Goal: Check status: Check status

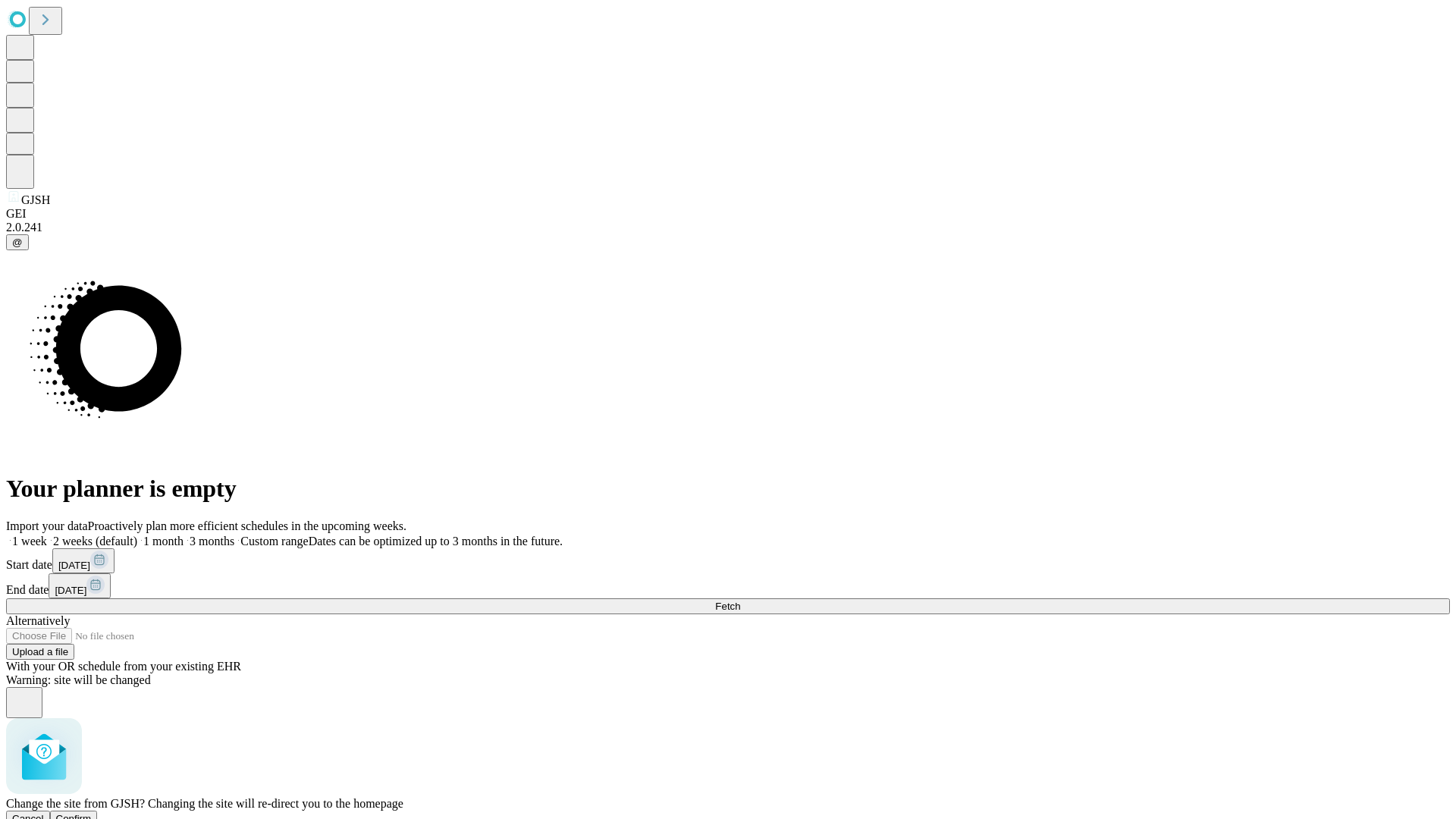
click at [92, 812] on span "Confirm" at bounding box center [74, 817] width 36 height 11
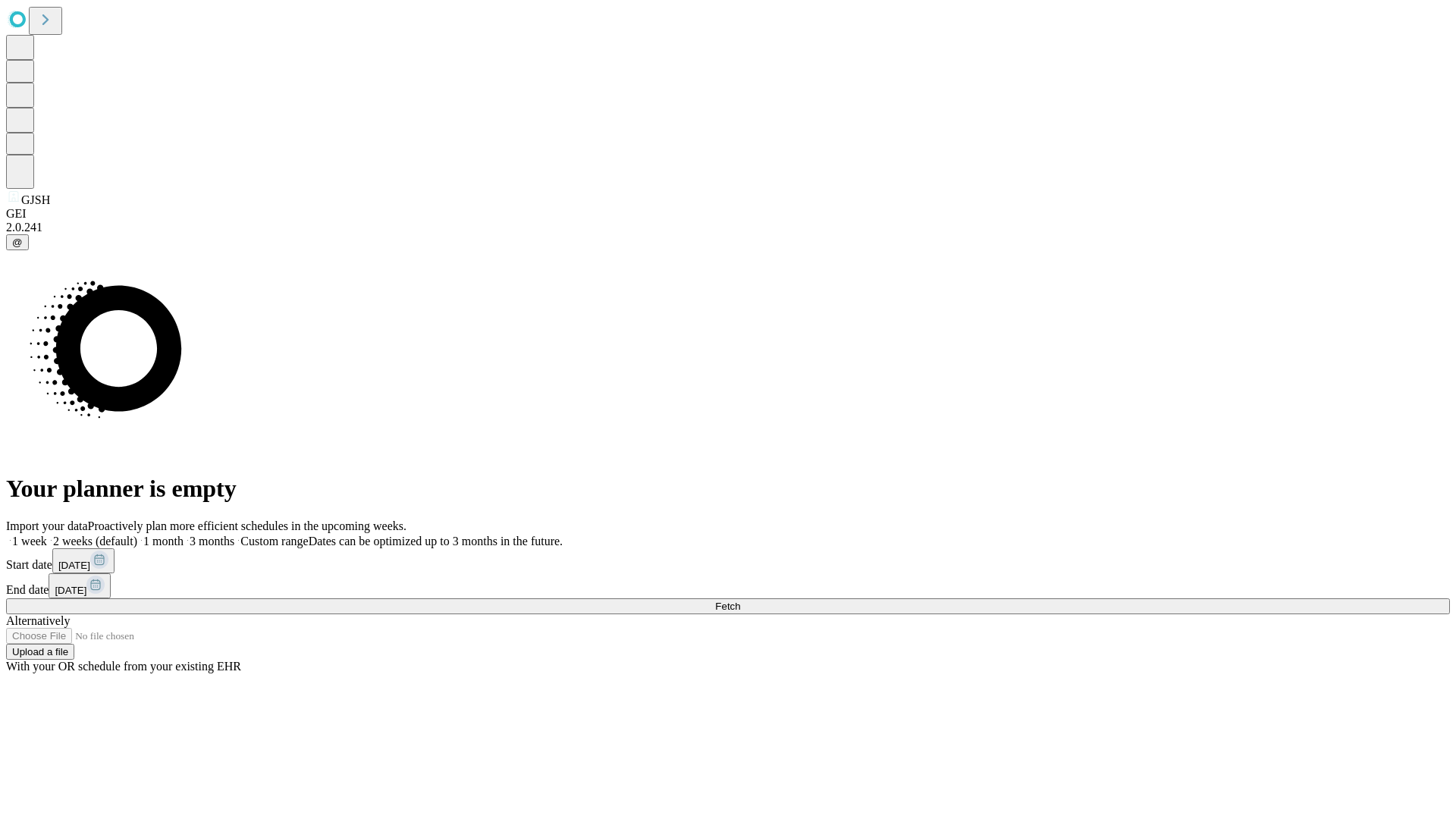
click at [137, 535] on label "2 weeks (default)" at bounding box center [92, 541] width 90 height 13
click at [740, 601] on span "Fetch" at bounding box center [727, 606] width 25 height 11
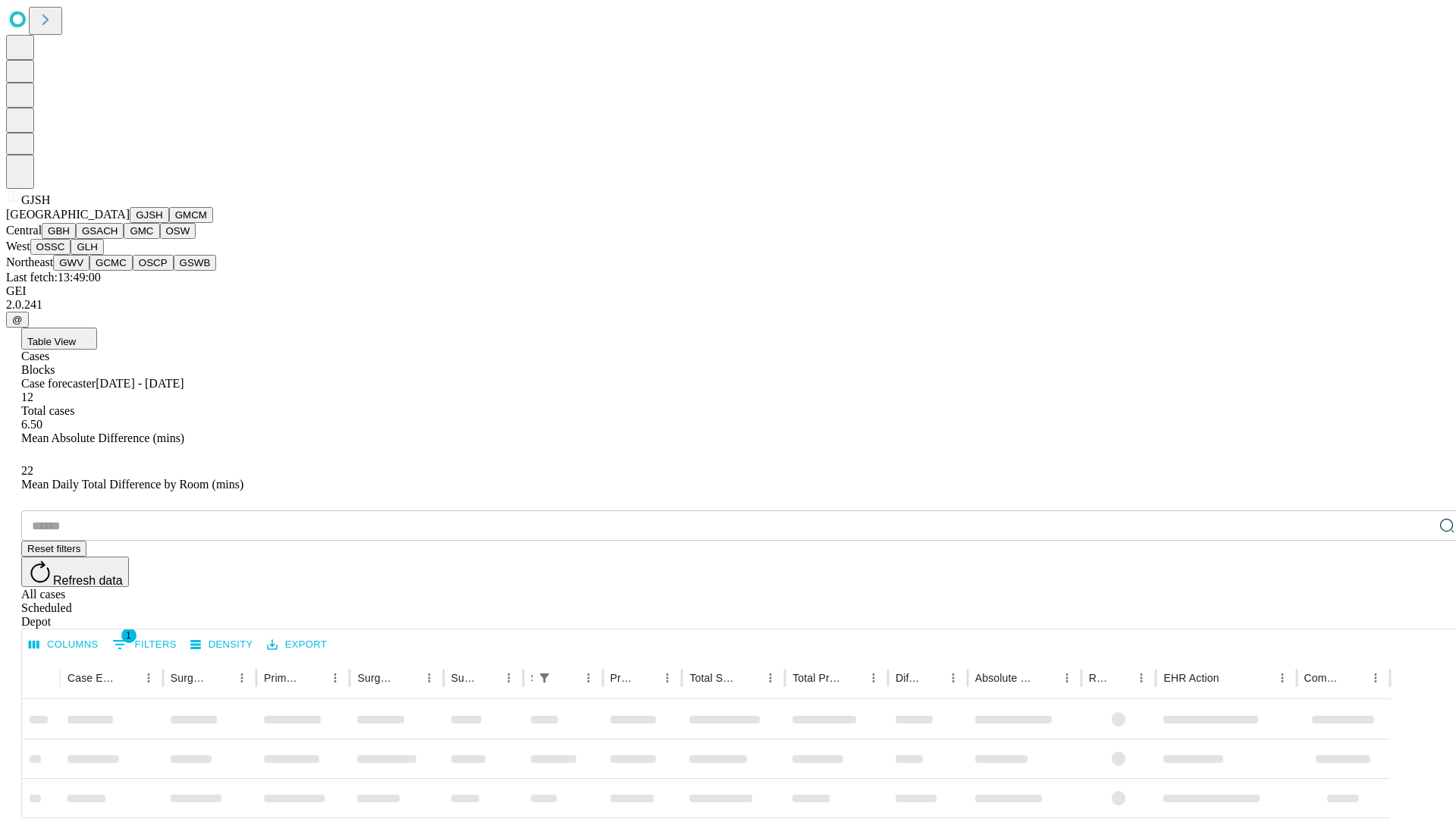
click at [169, 223] on button "GMCM" at bounding box center [190, 215] width 44 height 16
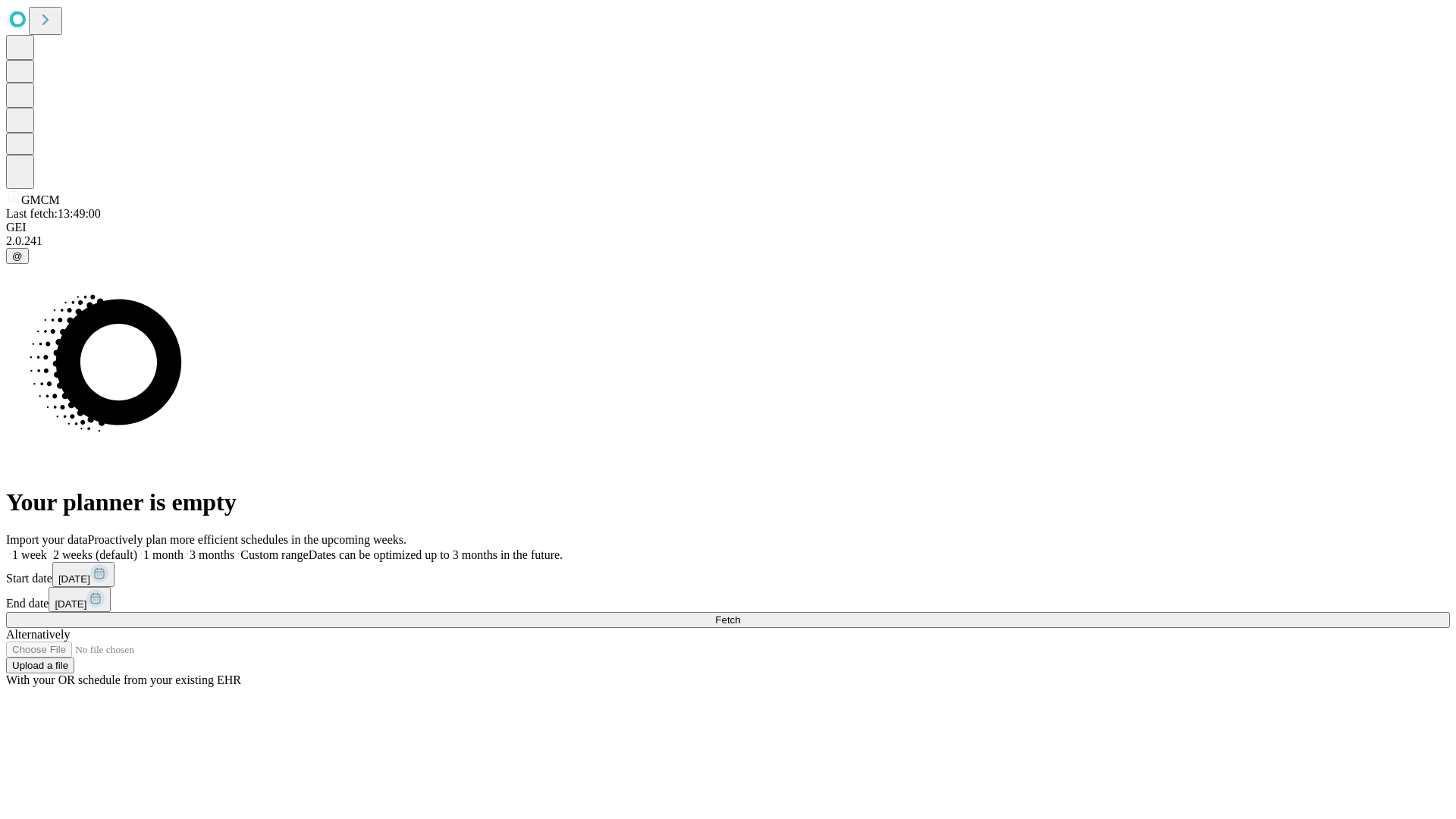
click at [137, 548] on label "2 weeks (default)" at bounding box center [92, 554] width 90 height 13
click at [740, 614] on span "Fetch" at bounding box center [727, 619] width 25 height 11
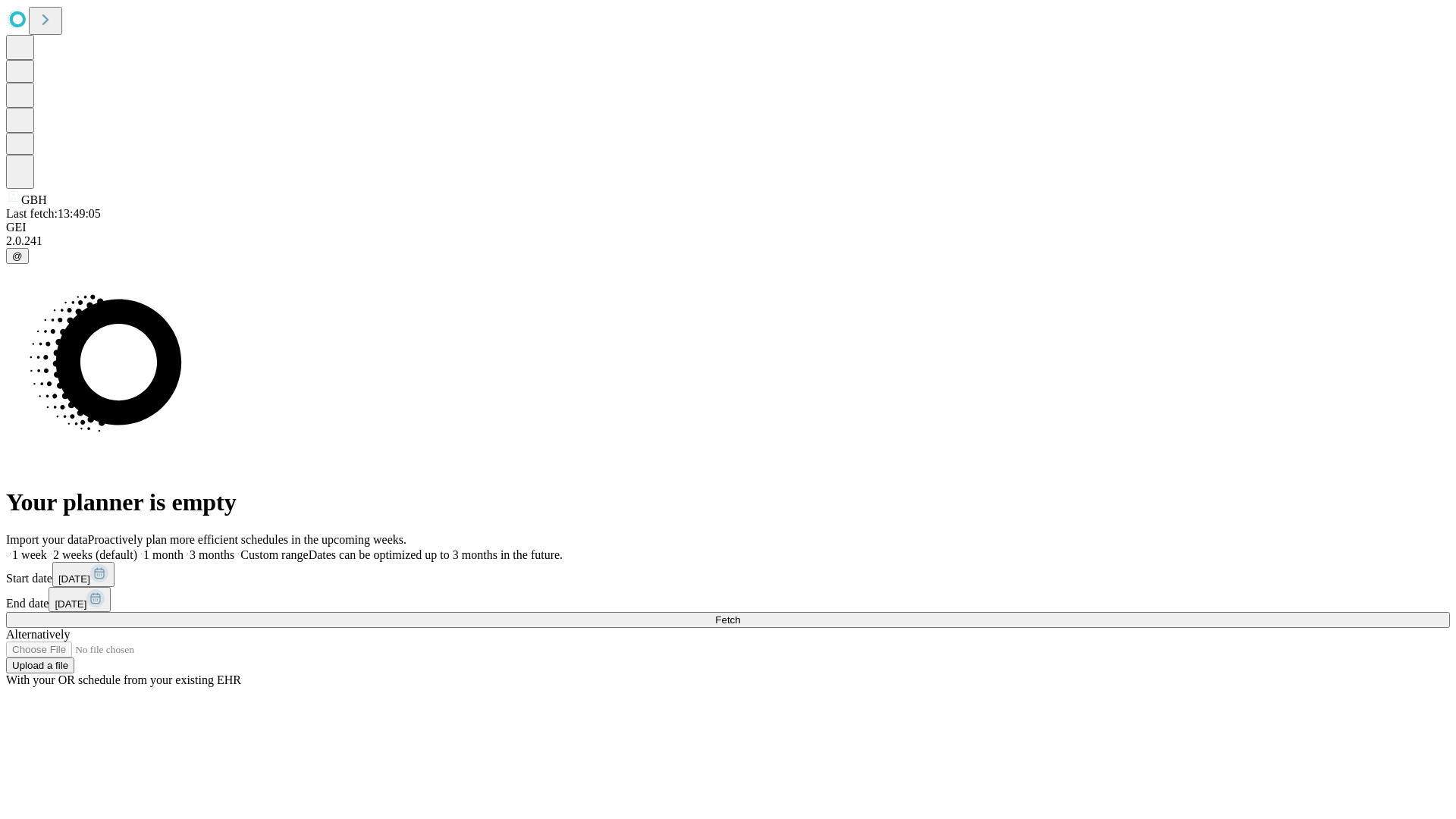
click at [137, 548] on label "2 weeks (default)" at bounding box center [92, 554] width 90 height 13
click at [740, 614] on span "Fetch" at bounding box center [727, 619] width 25 height 11
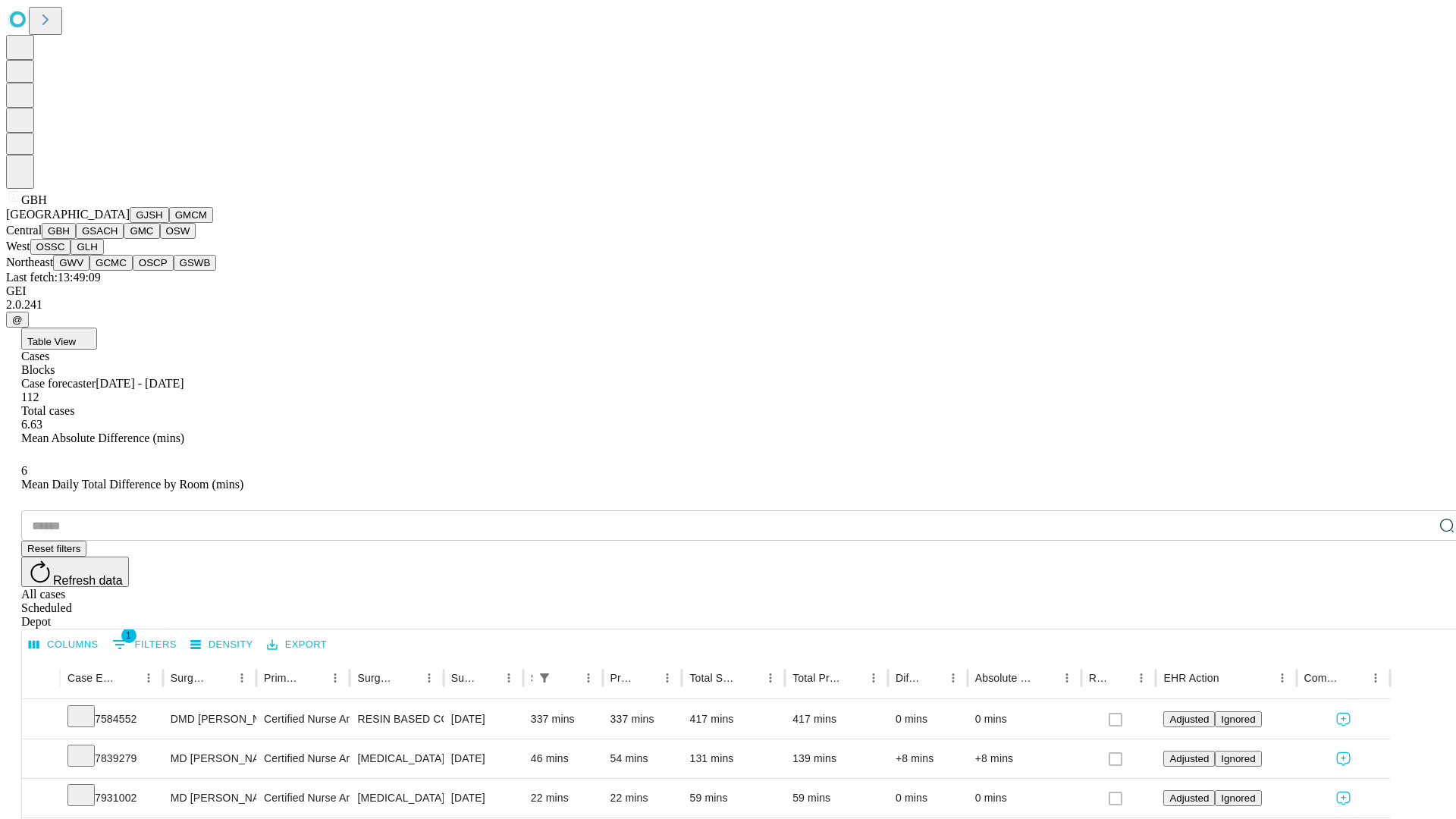
click at [117, 239] on button "GSACH" at bounding box center [99, 230] width 48 height 16
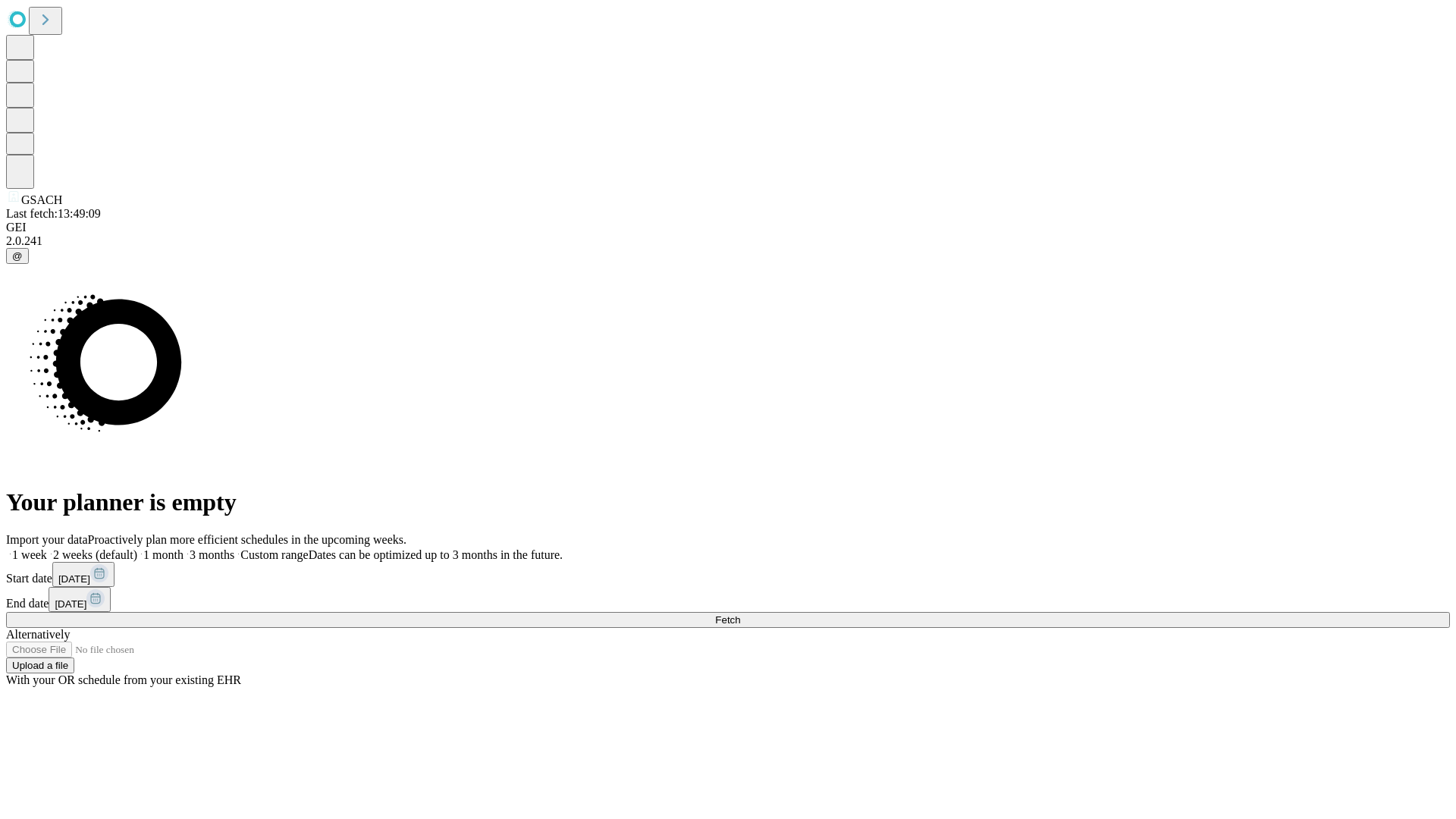
click at [137, 548] on label "2 weeks (default)" at bounding box center [92, 554] width 90 height 13
click at [740, 614] on span "Fetch" at bounding box center [727, 619] width 25 height 11
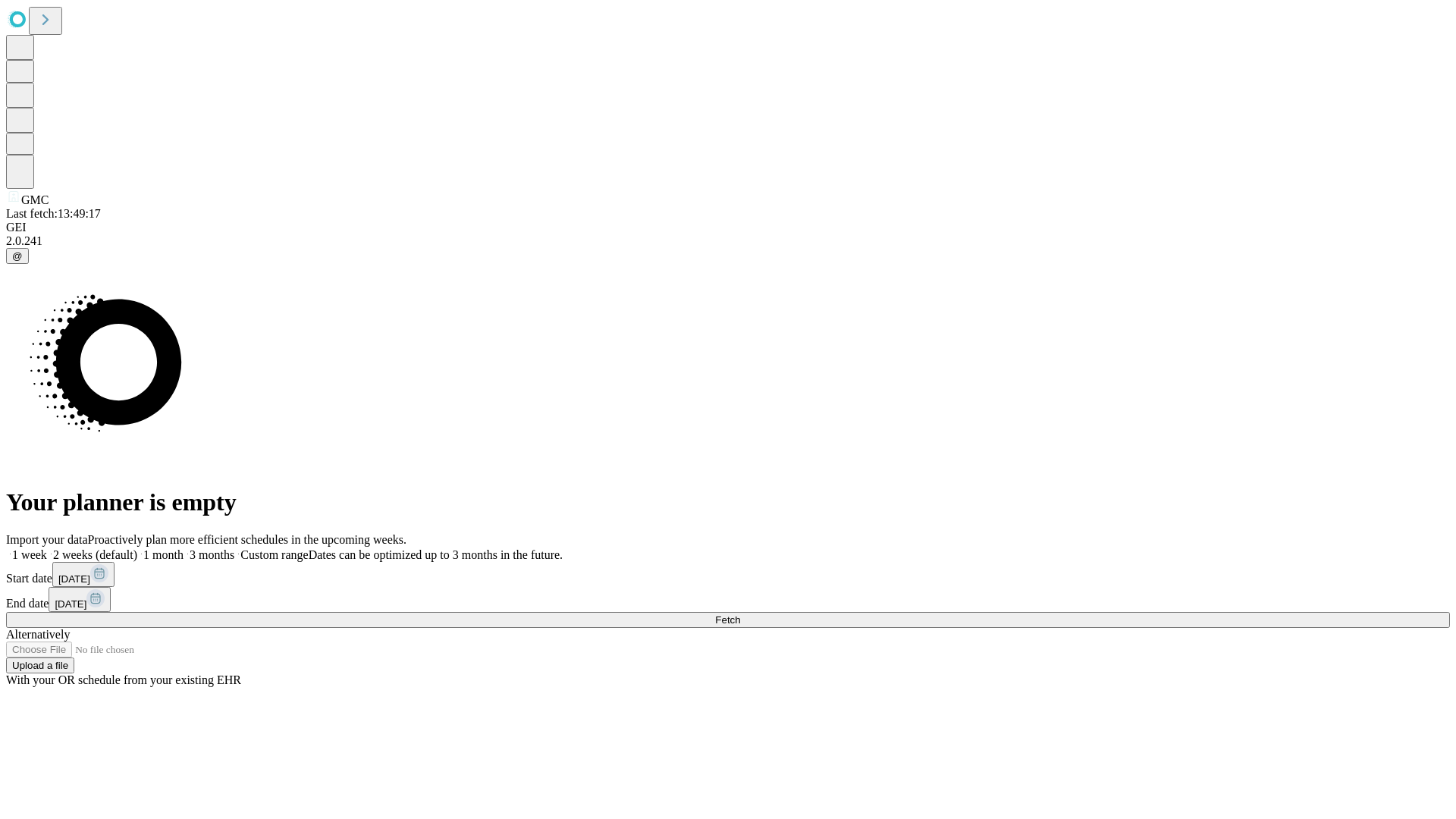
click at [137, 548] on label "2 weeks (default)" at bounding box center [92, 554] width 90 height 13
click at [740, 614] on span "Fetch" at bounding box center [727, 619] width 25 height 11
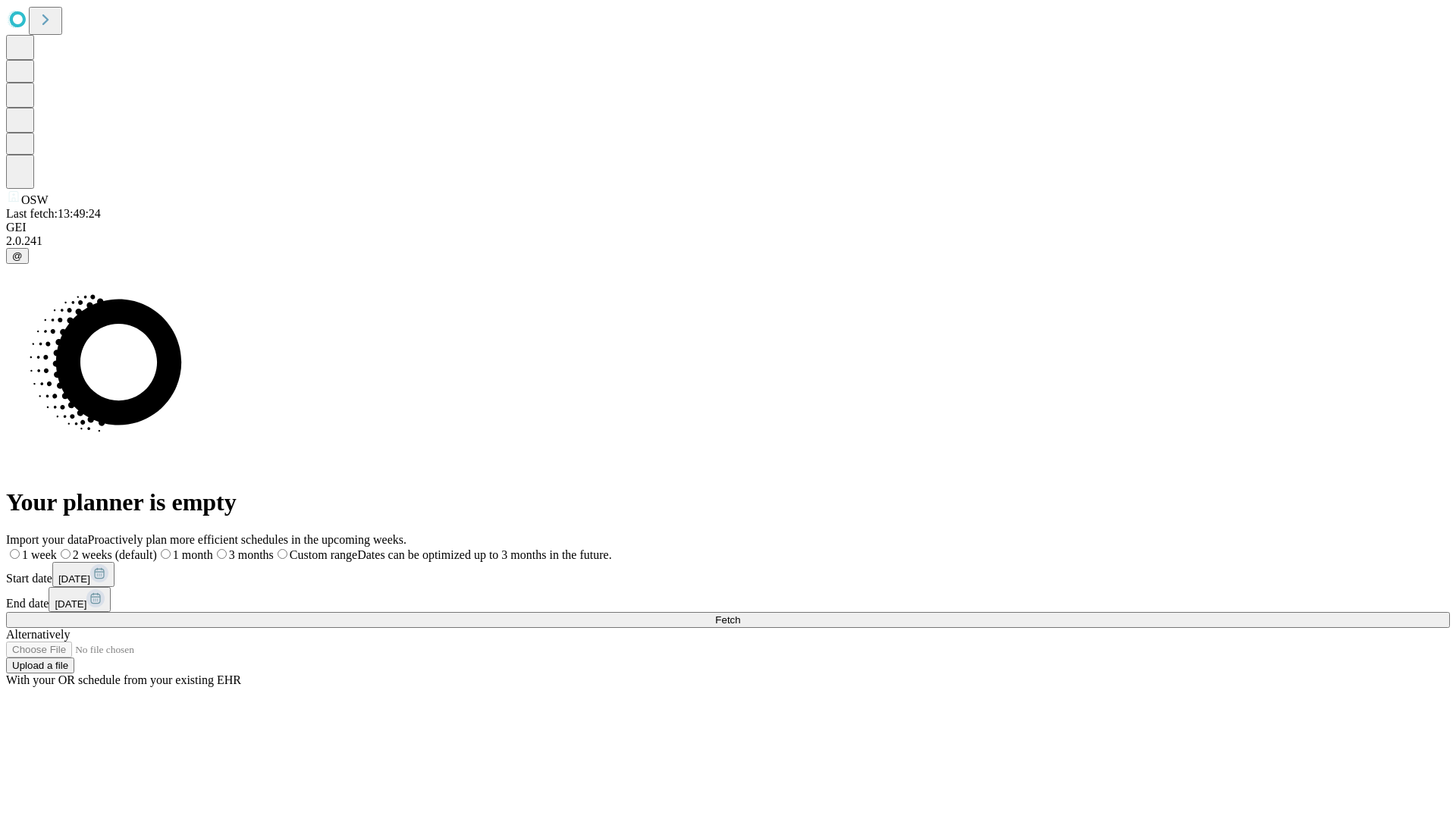
click at [157, 548] on label "2 weeks (default)" at bounding box center [106, 554] width 100 height 13
click at [740, 614] on span "Fetch" at bounding box center [727, 619] width 25 height 11
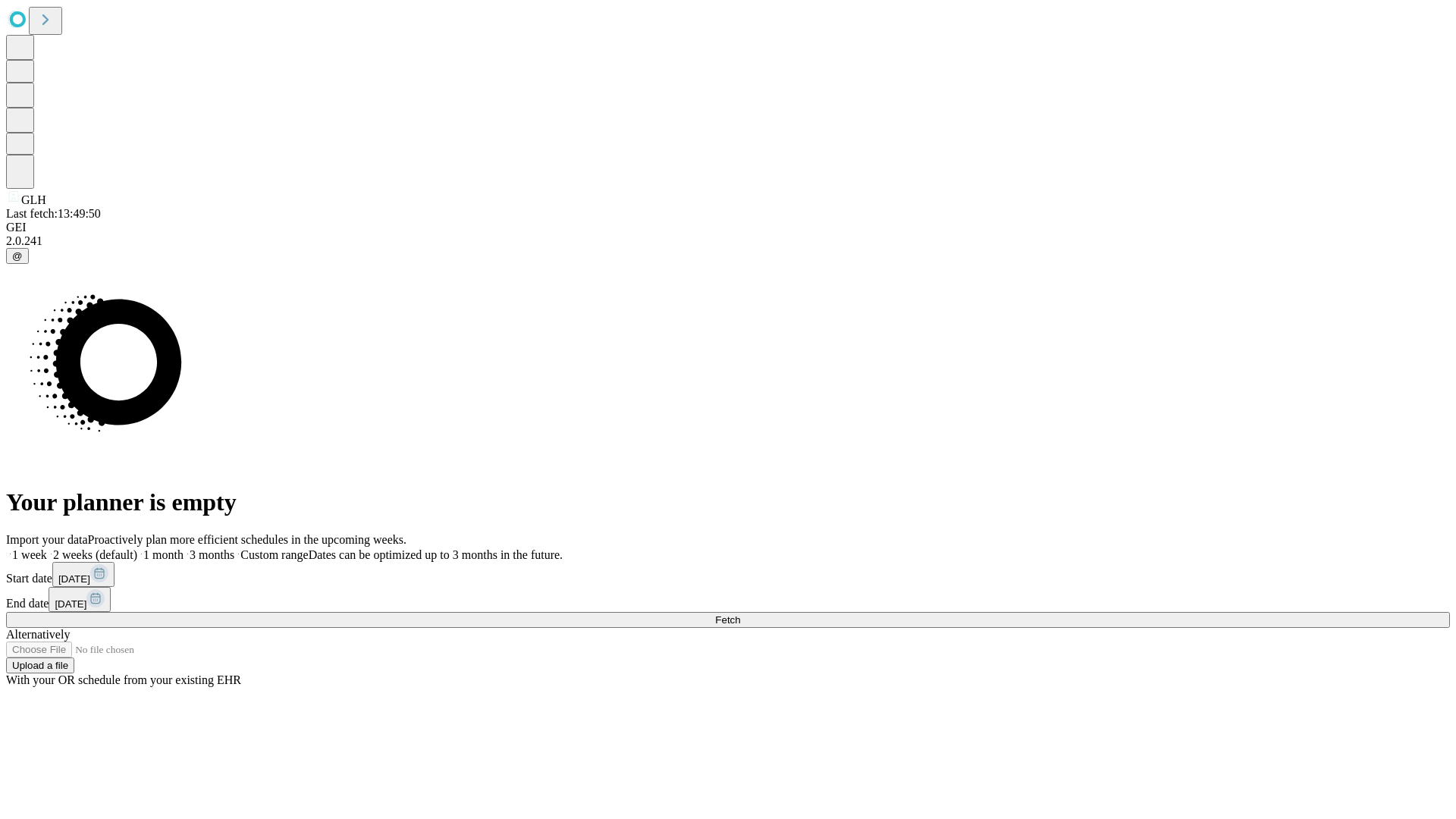
click at [137, 548] on label "2 weeks (default)" at bounding box center [92, 554] width 90 height 13
click at [740, 614] on span "Fetch" at bounding box center [727, 619] width 25 height 11
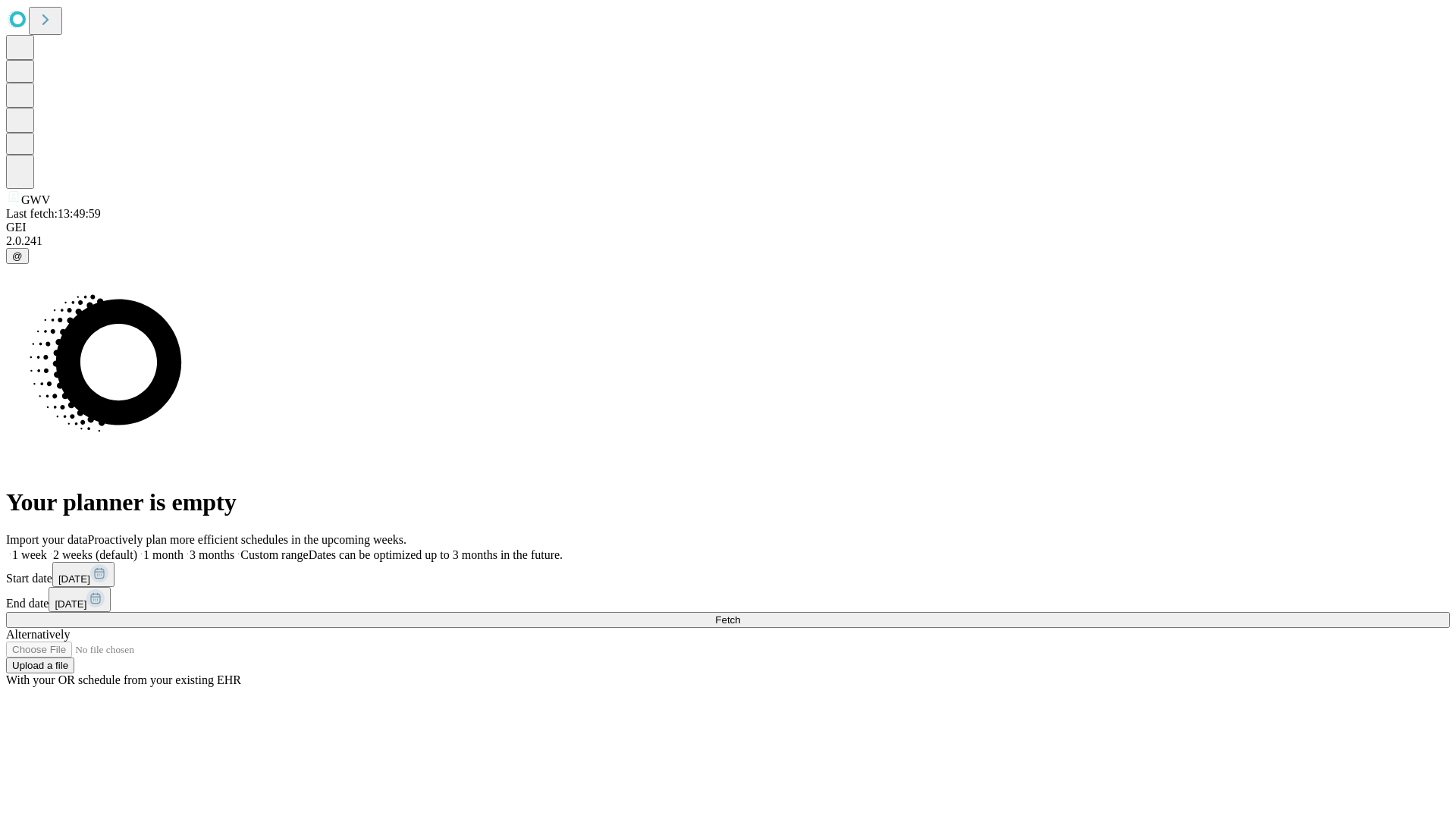
click at [137, 548] on label "2 weeks (default)" at bounding box center [92, 554] width 90 height 13
click at [740, 614] on span "Fetch" at bounding box center [727, 619] width 25 height 11
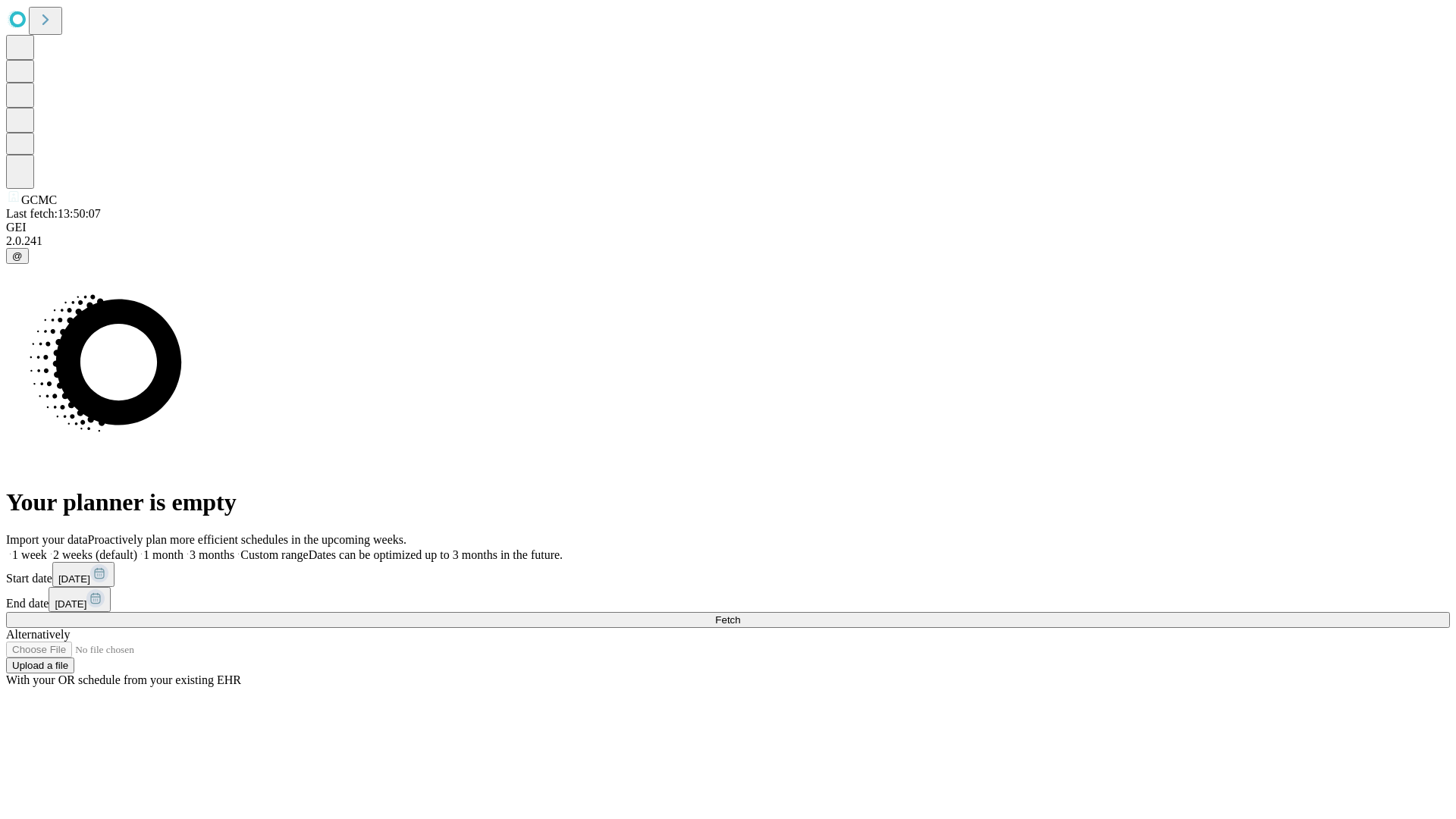
click at [137, 548] on label "2 weeks (default)" at bounding box center [92, 554] width 90 height 13
click at [740, 614] on span "Fetch" at bounding box center [727, 619] width 25 height 11
click at [137, 548] on label "2 weeks (default)" at bounding box center [92, 554] width 90 height 13
click at [740, 614] on span "Fetch" at bounding box center [727, 619] width 25 height 11
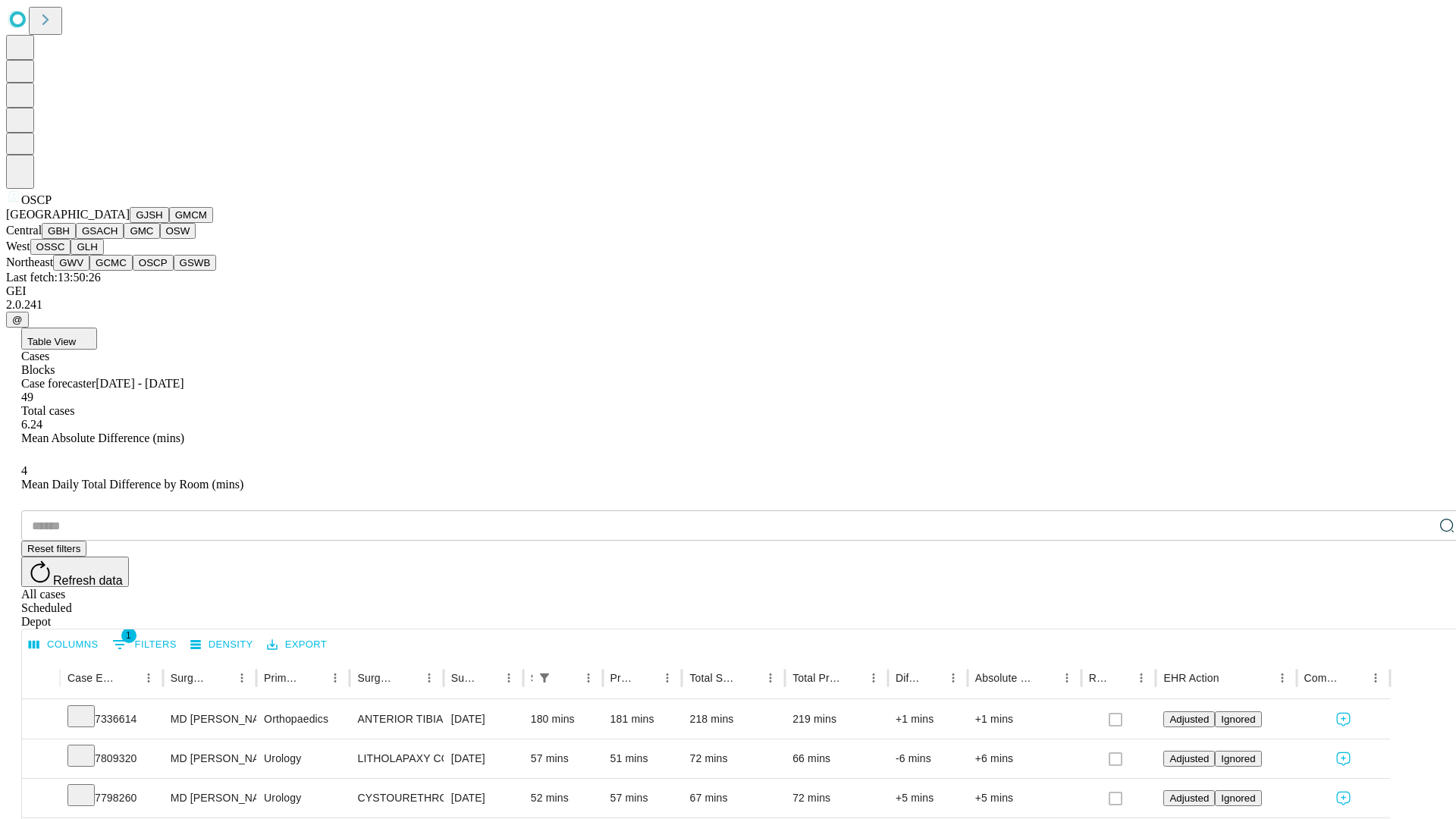
click at [174, 271] on button "GSWB" at bounding box center [195, 262] width 43 height 16
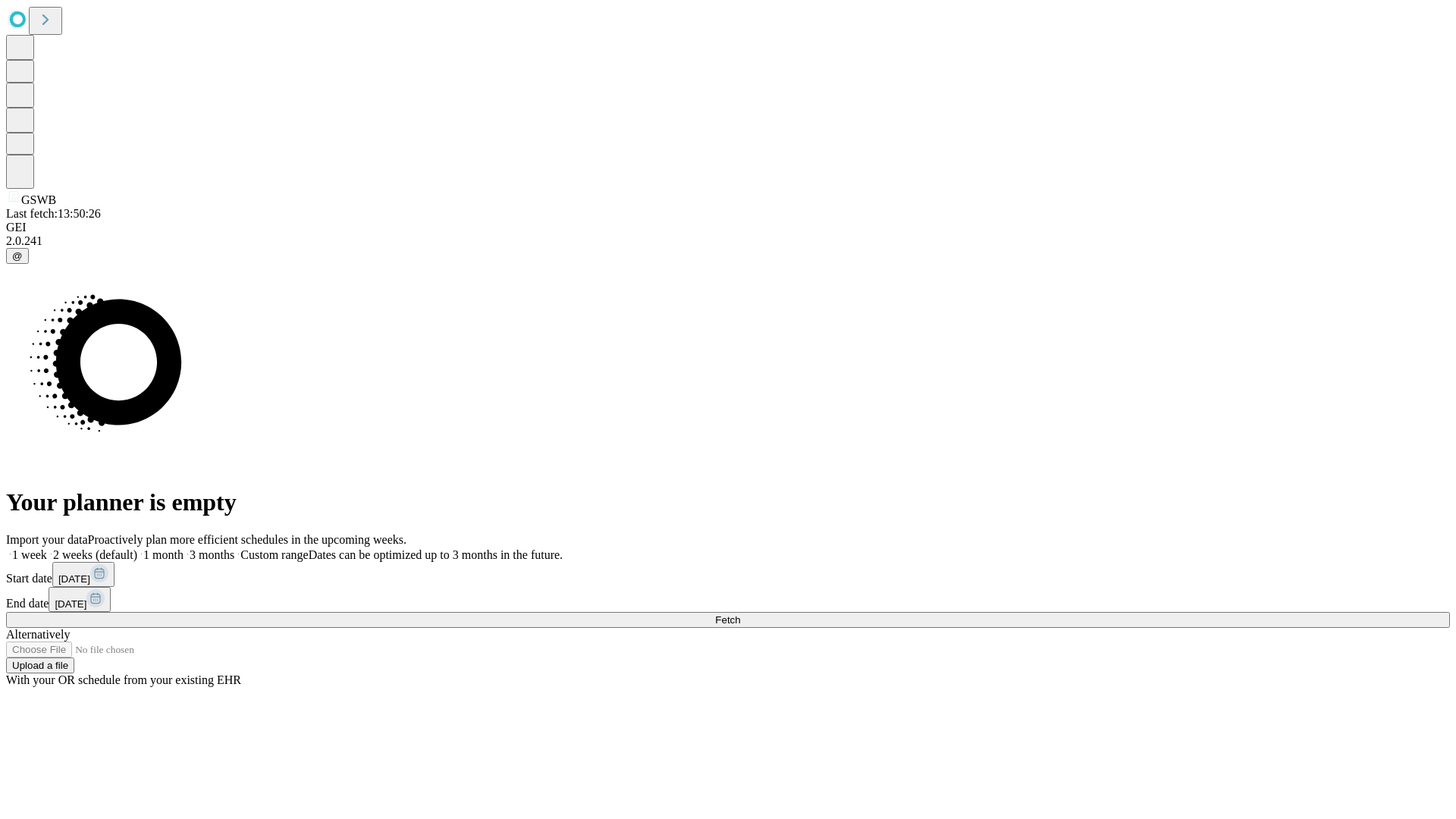
click at [137, 548] on label "2 weeks (default)" at bounding box center [92, 554] width 90 height 13
click at [740, 614] on span "Fetch" at bounding box center [727, 619] width 25 height 11
